Goal: Navigation & Orientation: Find specific page/section

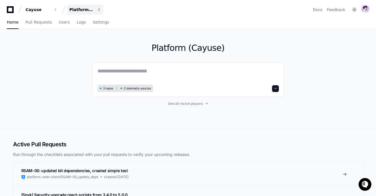
click at [50, 11] on div "Platform (Cayuse)" at bounding box center [38, 10] width 24 height 6
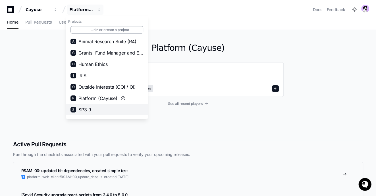
click at [92, 110] on button "S SP3.9" at bounding box center [107, 109] width 82 height 11
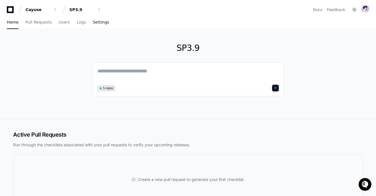
click at [99, 23] on span "Settings" at bounding box center [101, 21] width 16 height 3
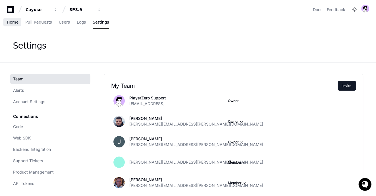
click at [17, 19] on link "Home" at bounding box center [13, 22] width 12 height 13
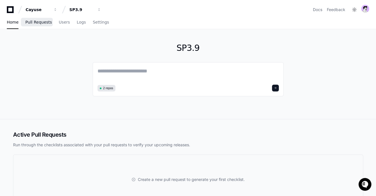
click at [40, 22] on span "Pull Requests" at bounding box center [38, 21] width 26 height 3
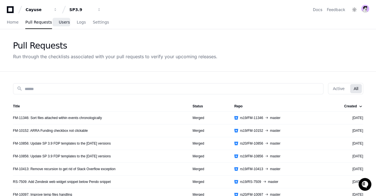
click at [64, 21] on span "Users" at bounding box center [64, 21] width 11 height 3
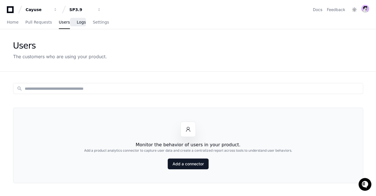
click at [80, 22] on span "Logs" at bounding box center [81, 21] width 9 height 3
